Goal: Task Accomplishment & Management: Complete application form

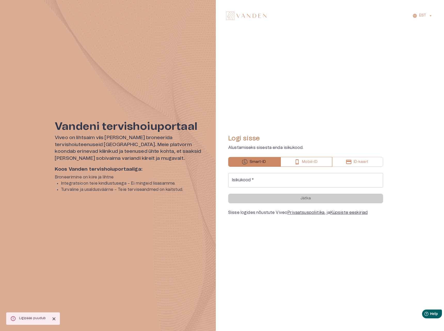
click at [308, 163] on p "Mobiil-ID" at bounding box center [309, 161] width 15 height 5
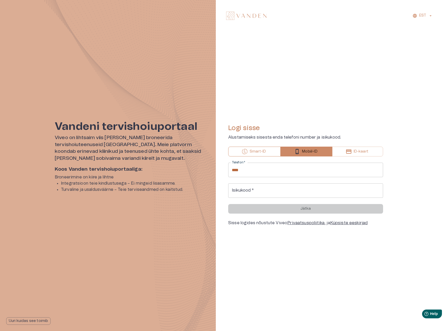
click at [267, 151] on button "Smart-ID" at bounding box center [254, 151] width 52 height 10
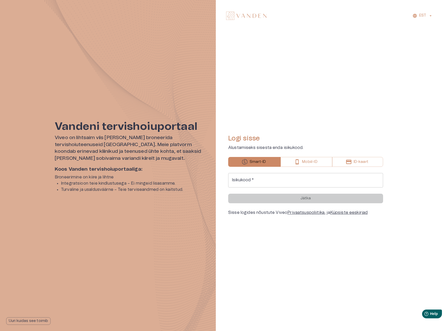
drag, startPoint x: 265, startPoint y: 179, endPoint x: 270, endPoint y: 185, distance: 7.8
click at [265, 179] on input "Isikukood   *" at bounding box center [305, 180] width 155 height 14
type input "**********"
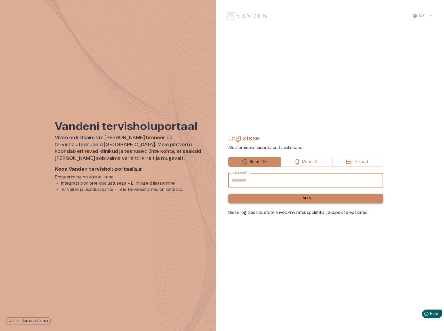
click at [268, 199] on button "Jätka" at bounding box center [305, 198] width 155 height 10
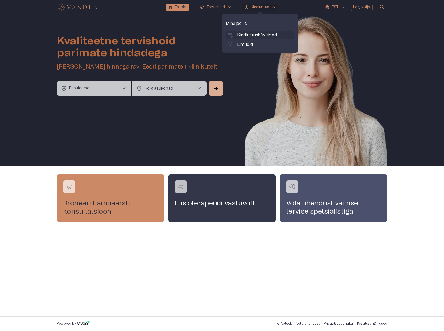
click at [246, 38] on p "Kindlustushüvitised" at bounding box center [257, 35] width 40 height 6
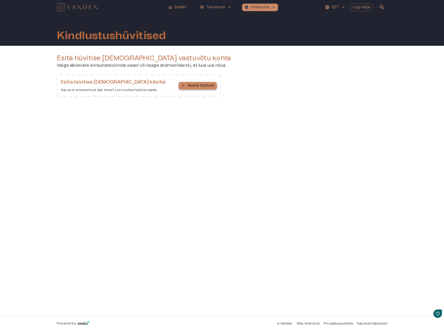
click at [204, 87] on p "Alusta taotlust" at bounding box center [201, 85] width 27 height 5
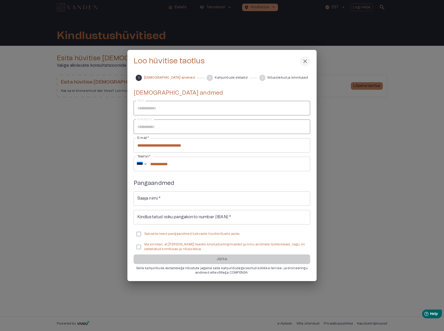
click at [153, 202] on input "Saaja nimi   *" at bounding box center [222, 198] width 177 height 14
type input "**********"
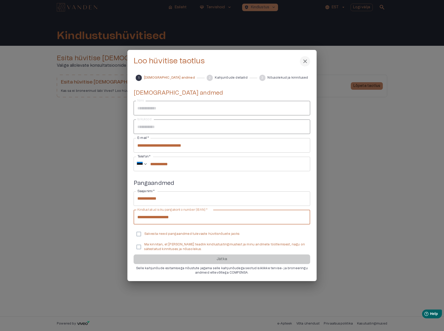
type input "**********"
drag, startPoint x: 158, startPoint y: 233, endPoint x: 157, endPoint y: 249, distance: 15.8
click at [158, 234] on p "Salvesta need pangaandmed tulevaste hüvitisnõuete jaoks" at bounding box center [191, 233] width 95 height 4
click at [152, 248] on p "Ma kinnitan, et [PERSON_NAME] teadlik kindlustustingimustest ja minu andmete tö…" at bounding box center [225, 246] width 162 height 9
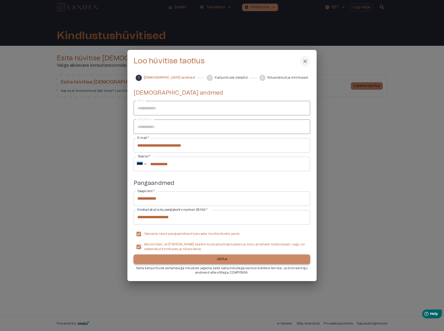
click at [162, 258] on button "Jätka" at bounding box center [222, 259] width 177 height 10
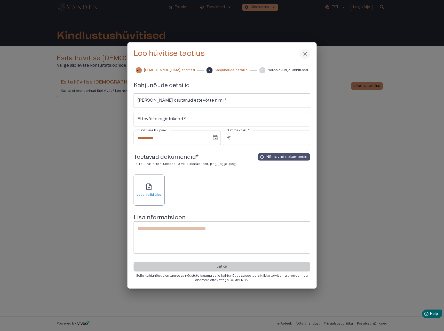
click at [153, 192] on div "upload_file Laadi failid üles" at bounding box center [149, 190] width 25 height 14
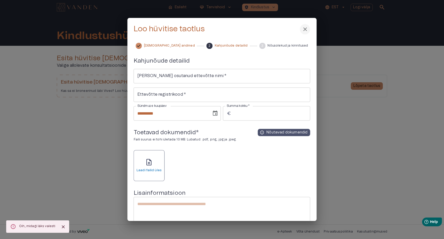
click at [152, 168] on h6 "Laadi failid üles" at bounding box center [149, 170] width 25 height 4
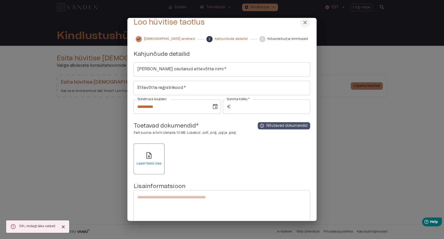
scroll to position [6, 0]
click at [146, 165] on h6 "Laadi failid üles" at bounding box center [149, 164] width 25 height 4
click at [306, 24] on span "close" at bounding box center [305, 23] width 6 height 6
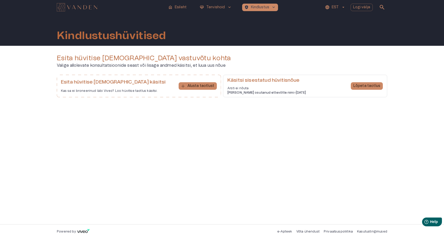
click at [196, 163] on div "Esita hüvitise taotlus vastuvõtu kohta Valige allolevate konsultatsioonide seas…" at bounding box center [222, 135] width 331 height 162
click at [366, 86] on p "Lõpeta taotlus" at bounding box center [367, 85] width 27 height 5
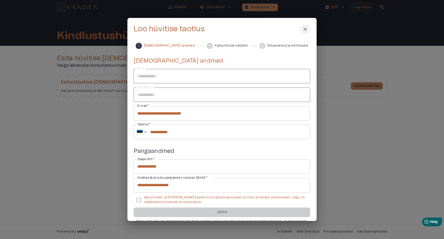
click at [145, 202] on p "Ma kinnitan, et [PERSON_NAME] teadlik kindlustustingimustest ja minu andmete tö…" at bounding box center [225, 199] width 162 height 9
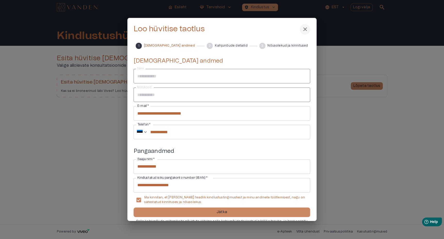
click at [178, 211] on button "Jätka" at bounding box center [222, 212] width 177 height 10
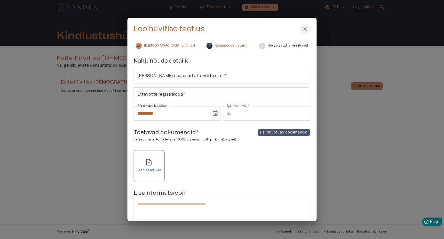
click at [145, 165] on div "upload_file Laadi failid üles" at bounding box center [149, 165] width 25 height 14
click at [212, 238] on div at bounding box center [222, 119] width 444 height 239
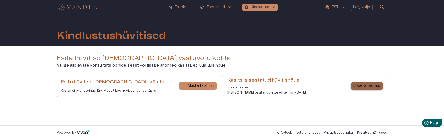
click at [374, 86] on p "Lõpeta taotlus" at bounding box center [367, 85] width 27 height 5
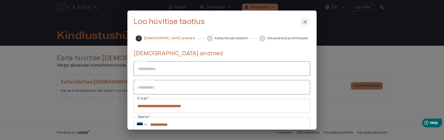
scroll to position [97, 0]
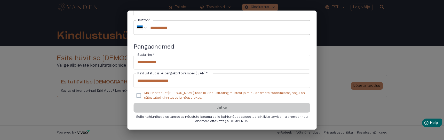
click at [164, 94] on p "Ma kinnitan, et [PERSON_NAME] teadlik kindlustustingimustest ja minu andmete tö…" at bounding box center [225, 95] width 162 height 9
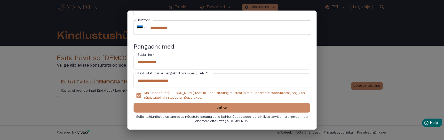
click at [175, 103] on button "Jätka" at bounding box center [222, 108] width 177 height 10
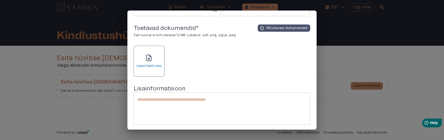
click at [146, 64] on h6 "Laadi failid üles" at bounding box center [149, 66] width 25 height 4
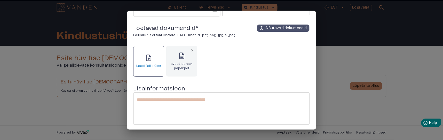
scroll to position [0, 0]
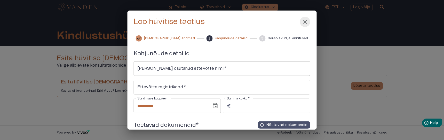
click at [304, 23] on span "close" at bounding box center [305, 22] width 6 height 6
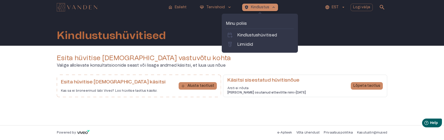
click at [262, 10] on button "health_and_safety Kindlustus keyboard_arrow_up" at bounding box center [260, 7] width 36 height 7
click at [251, 44] on p "Limiidid" at bounding box center [245, 44] width 16 height 6
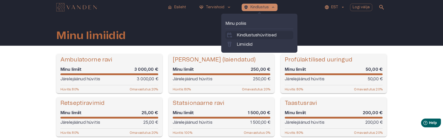
click at [248, 36] on p "Kindlustushüvitised" at bounding box center [257, 35] width 40 height 6
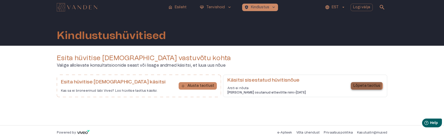
click at [363, 85] on p "Lõpeta taotlus" at bounding box center [367, 85] width 27 height 5
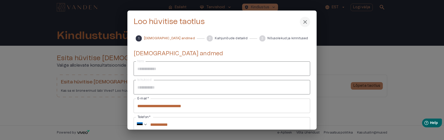
scroll to position [97, 0]
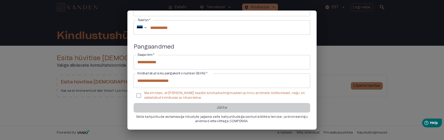
click at [157, 95] on p "Ma kinnitan, et [PERSON_NAME] teadlik kindlustustingimustest ja minu andmete tö…" at bounding box center [225, 95] width 162 height 9
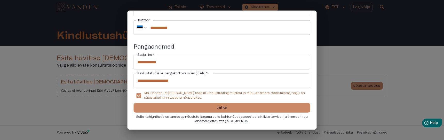
click at [172, 109] on button "Jätka" at bounding box center [222, 108] width 177 height 10
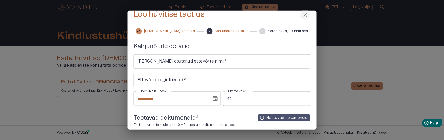
scroll to position [0, 0]
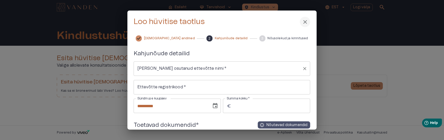
click at [167, 67] on input "[PERSON_NAME] osutanud ettevõtte nimi   *" at bounding box center [218, 69] width 164 height 10
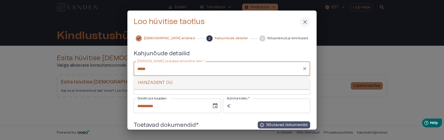
click at [174, 80] on li "HANZADENT OÜ" at bounding box center [222, 82] width 176 height 9
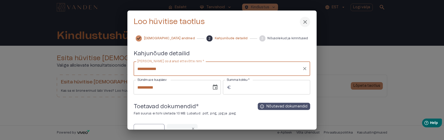
type input "**********"
click at [250, 88] on input "Summa kokku   *" at bounding box center [272, 87] width 77 height 14
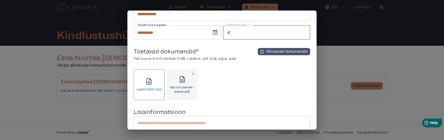
scroll to position [104, 0]
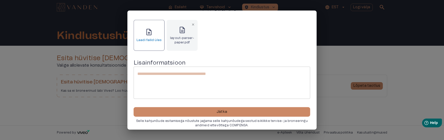
type input "**"
click at [180, 81] on textarea at bounding box center [221, 83] width 169 height 24
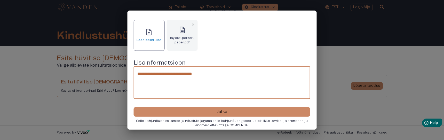
drag, startPoint x: 183, startPoint y: 74, endPoint x: 220, endPoint y: 82, distance: 37.7
click at [184, 74] on textarea "**********" at bounding box center [221, 83] width 168 height 24
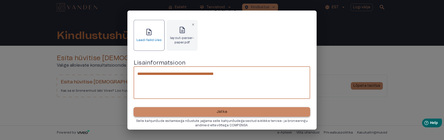
type textarea "**********"
click at [223, 110] on p "Jätka" at bounding box center [222, 111] width 11 height 5
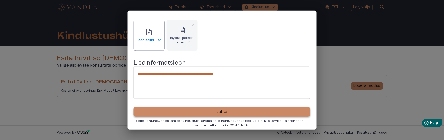
scroll to position [0, 0]
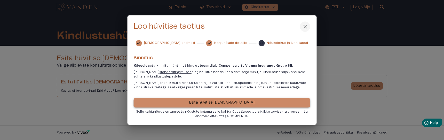
click at [222, 100] on p "Esita hüvitise [DEMOGRAPHIC_DATA]" at bounding box center [222, 102] width 66 height 5
